Goal: Navigation & Orientation: Understand site structure

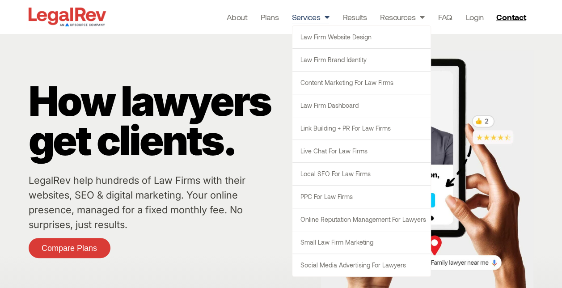
click at [233, 29] on div "About Plans Services Law Firm Website Design Law Firm Brand Identity Content Ma…" at bounding box center [320, 17] width 424 height 34
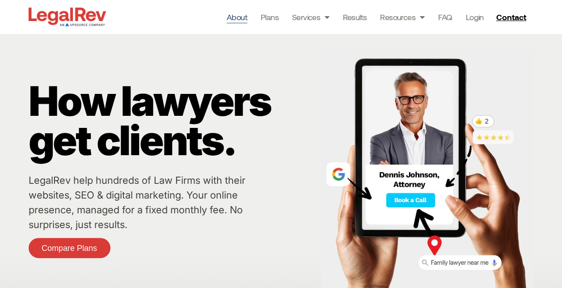
click at [245, 12] on link "About" at bounding box center [237, 17] width 21 height 13
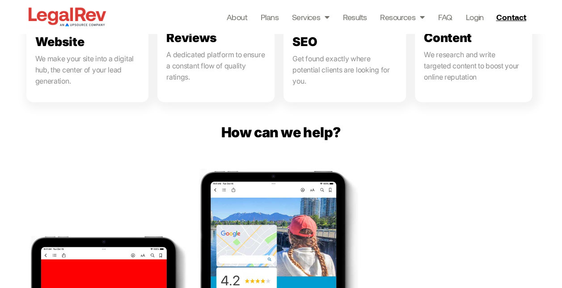
scroll to position [1168, 0]
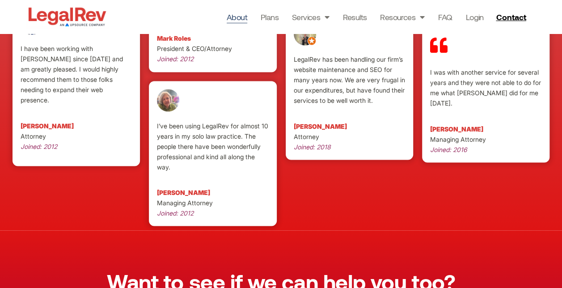
scroll to position [2656, 0]
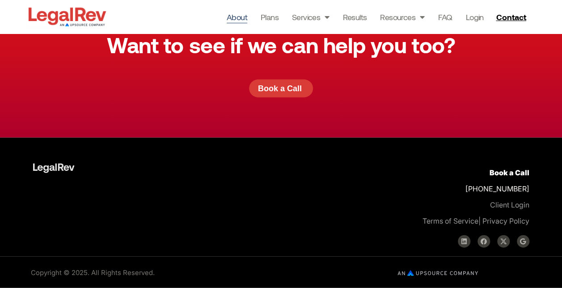
click at [239, 17] on link "About" at bounding box center [237, 17] width 21 height 13
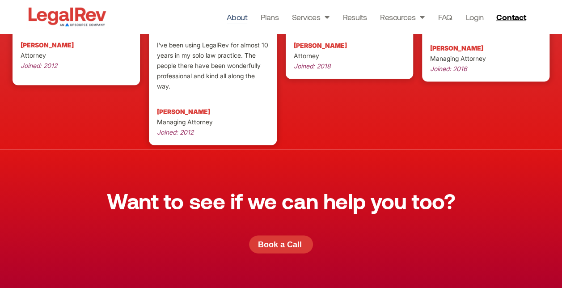
scroll to position [2656, 0]
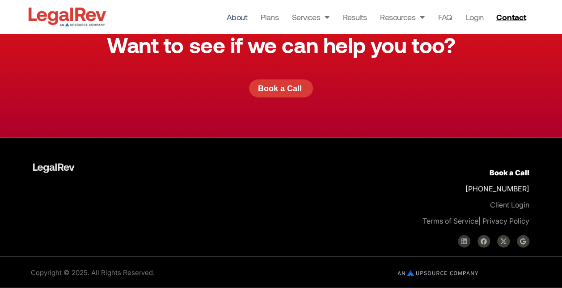
click at [466, 245] on link "Linkedin" at bounding box center [464, 241] width 13 height 13
click at [408, 16] on link "Resources" at bounding box center [402, 17] width 44 height 13
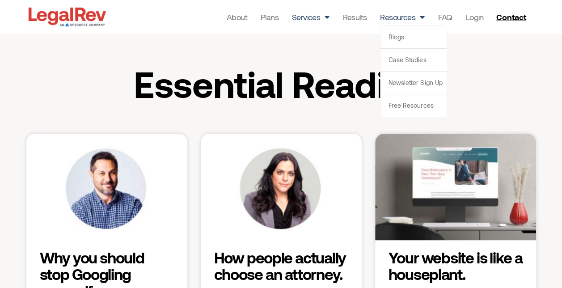
click at [320, 18] on link "Services" at bounding box center [311, 17] width 38 height 13
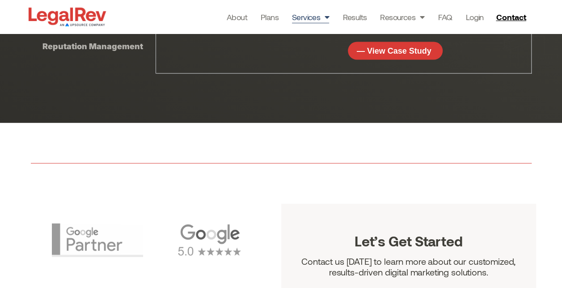
scroll to position [2892, 0]
